Goal: Information Seeking & Learning: Learn about a topic

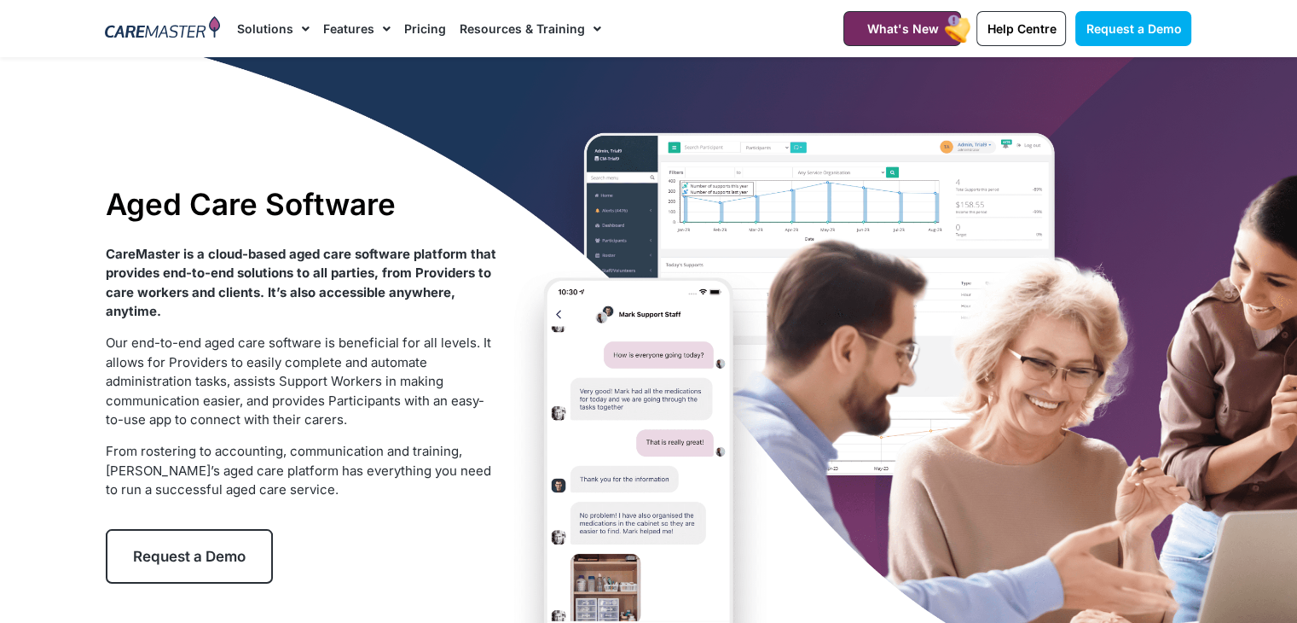
click at [380, 26] on span "Menu" at bounding box center [382, 28] width 16 height 29
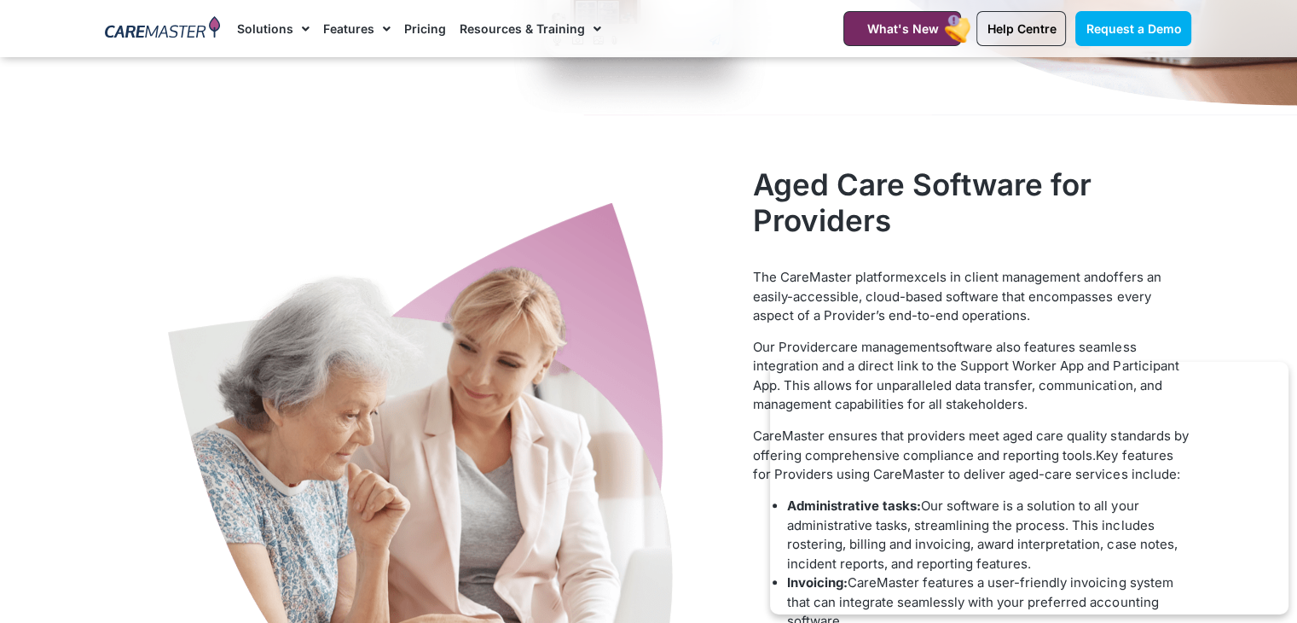
scroll to position [1023, 0]
